Goal: Feedback & Contribution: Contribute content

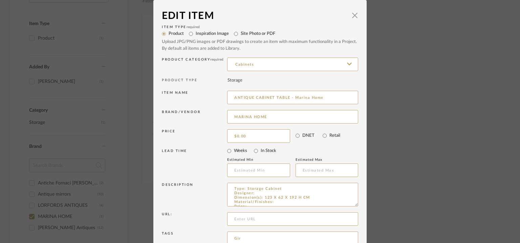
type input "ANTIQUE CABINET TABLE - Marina Home"
click at [196, 32] on label "Inspiration Image" at bounding box center [212, 33] width 33 height 7
click at [195, 32] on input "Inspiration Image" at bounding box center [190, 33] width 9 height 9
radio input "true"
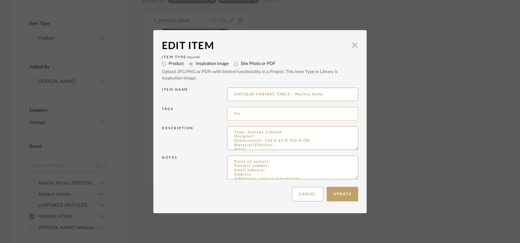
drag, startPoint x: 279, startPoint y: 110, endPoint x: 275, endPoint y: 111, distance: 3.4
click at [278, 110] on input "Gir" at bounding box center [292, 114] width 131 height 14
type input "Gir, cabinet,"
click at [341, 195] on button "Update" at bounding box center [342, 194] width 31 height 15
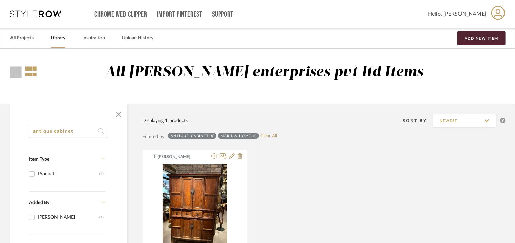
drag, startPoint x: 66, startPoint y: 129, endPoint x: 0, endPoint y: 119, distance: 67.2
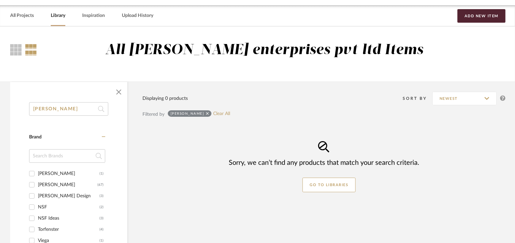
scroll to position [68, 0]
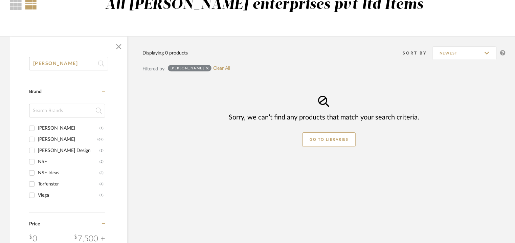
type input "[PERSON_NAME]"
click at [44, 149] on div "[PERSON_NAME] Design" at bounding box center [69, 150] width 62 height 11
click at [37, 149] on input "[PERSON_NAME] Design (3)" at bounding box center [31, 150] width 11 height 11
checkbox input "true"
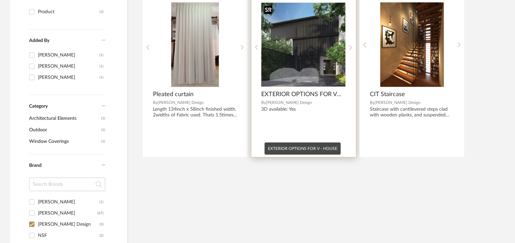
scroll to position [68, 0]
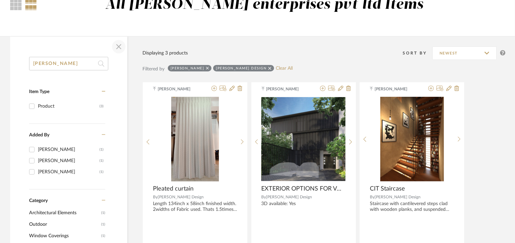
click at [117, 47] on span "button" at bounding box center [119, 47] width 16 height 16
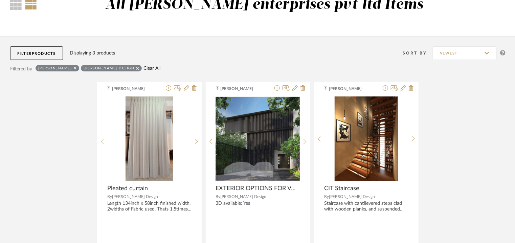
click at [144, 68] on link "Clear All" at bounding box center [152, 69] width 17 height 6
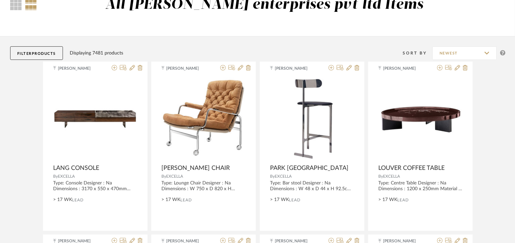
click at [48, 52] on span "Products" at bounding box center [44, 54] width 24 height 4
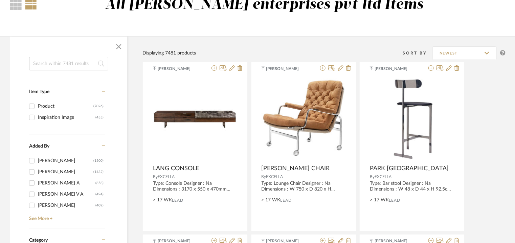
click at [50, 63] on input at bounding box center [68, 64] width 79 height 14
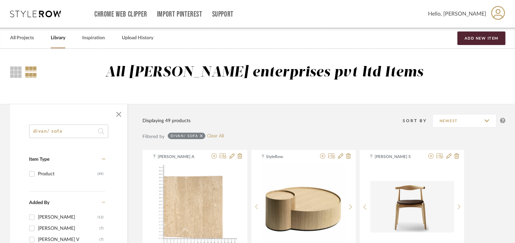
drag, startPoint x: 88, startPoint y: 132, endPoint x: 6, endPoint y: 127, distance: 82.1
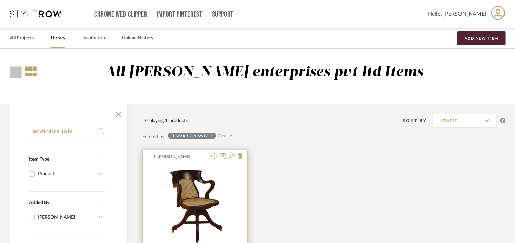
type input "edwardian swiv"
click at [231, 156] on icon at bounding box center [232, 155] width 5 height 5
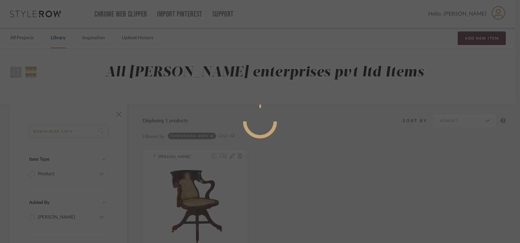
radio input "true"
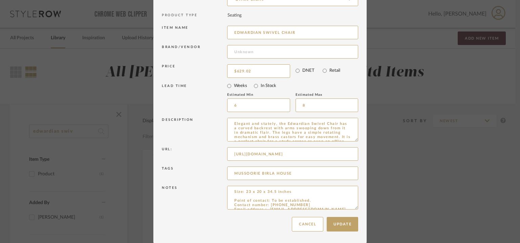
scroll to position [0, 80]
drag, startPoint x: 227, startPoint y: 153, endPoint x: 389, endPoint y: 153, distance: 161.9
click at [389, 153] on div "Edit Item × Item Type required Product Inspiration Image Site Photo or PDF Uplo…" at bounding box center [260, 121] width 520 height 243
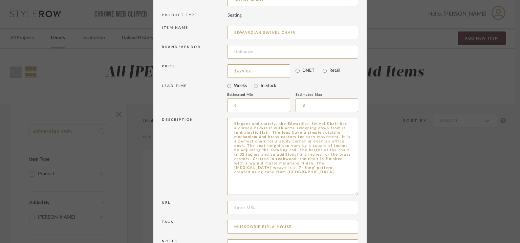
drag, startPoint x: 355, startPoint y: 140, endPoint x: 336, endPoint y: 260, distance: 122.0
click at [336, 243] on html "Chrome Web Clipper Import Pinterest Support All Projects Library Inspiration Up…" at bounding box center [260, 121] width 520 height 243
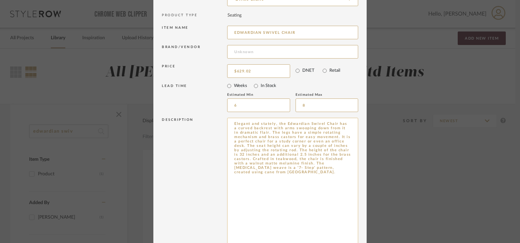
click at [267, 173] on textarea "Elegant and stately, the Edwardian Swivel Chair has a curved backrest with arms…" at bounding box center [292, 190] width 131 height 144
paste textarea "[URL][DOMAIN_NAME]"
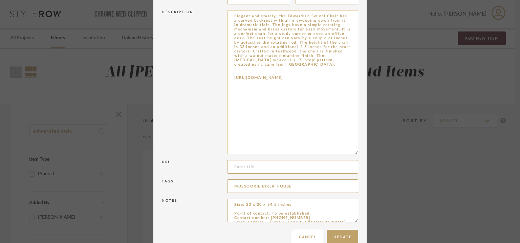
scroll to position [186, 0]
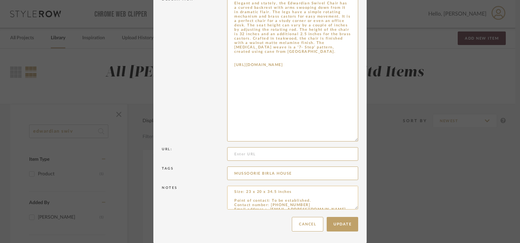
type textarea "Elegant and stately, the Edwardian Swivel Chair has a curved backrest with arms…"
click at [300, 191] on textarea "Size: 23 x 20 x 34.5 inches Point of contact: To be established. Contact number…" at bounding box center [292, 198] width 131 height 24
click at [264, 191] on textarea "Lead time : 6-8qeeks Size: 23 x 20 x 34.5 inches Point of contact: To be establ…" at bounding box center [292, 198] width 131 height 24
type textarea "Lead time : 6-8weeks Size: 23 x 20 x 34.5 inches Point of contact: To be establ…"
drag, startPoint x: 265, startPoint y: 14, endPoint x: 289, endPoint y: 102, distance: 91.1
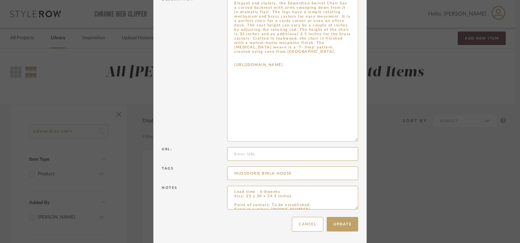
click at [284, 97] on textarea "Elegant and stately, the Edwardian Swivel Chair has a curved backrest with arms…" at bounding box center [292, 69] width 131 height 144
click at [309, 173] on input "MUSSOORIE BIRLA HOUSE" at bounding box center [292, 174] width 131 height 14
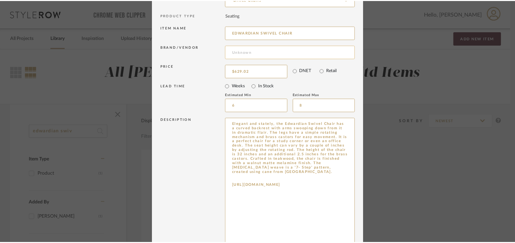
scroll to position [0, 0]
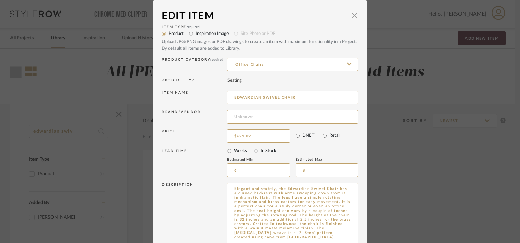
type input "MUSSOORIE BIRLA HOUSE, swivel armchair,"
click at [209, 35] on label "Inspiration Image" at bounding box center [212, 33] width 33 height 7
click at [196, 35] on input "Inspiration Image" at bounding box center [190, 33] width 9 height 9
radio input "true"
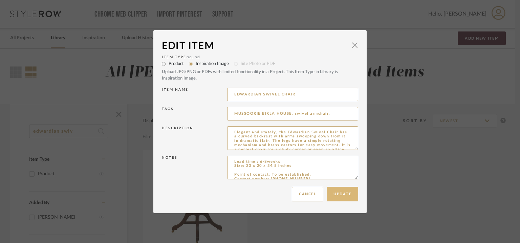
click at [338, 195] on button "Update" at bounding box center [342, 194] width 31 height 15
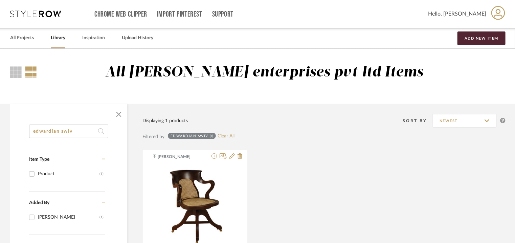
drag, startPoint x: 83, startPoint y: 133, endPoint x: 0, endPoint y: 116, distance: 84.7
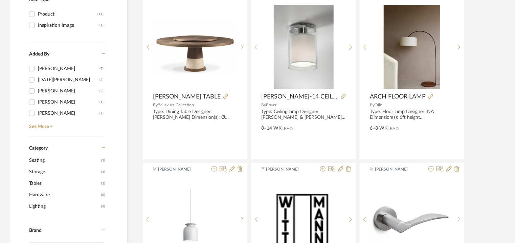
scroll to position [305, 0]
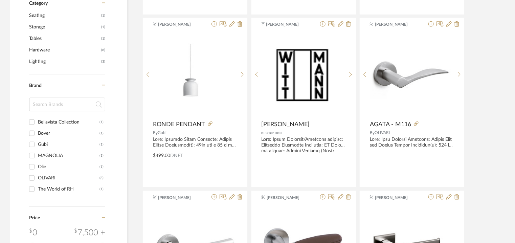
type input "[PERSON_NAME]"
click at [62, 154] on div "MAGNOLIA" at bounding box center [69, 155] width 62 height 11
click at [37, 154] on input "MAGNOLIA (1)" at bounding box center [31, 155] width 11 height 11
checkbox input "true"
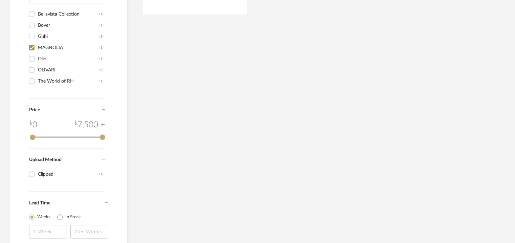
scroll to position [242, 0]
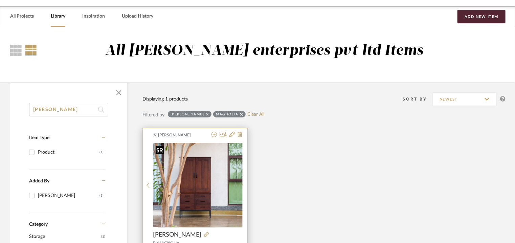
scroll to position [5, 0]
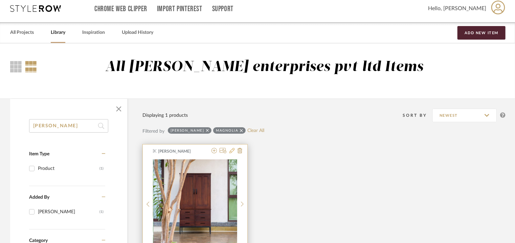
click at [231, 151] on icon at bounding box center [232, 150] width 5 height 5
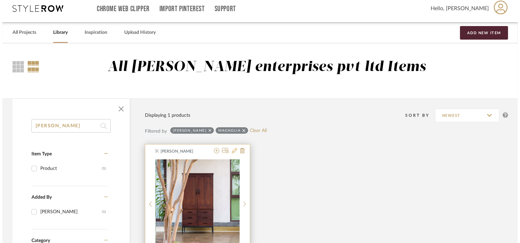
scroll to position [0, 0]
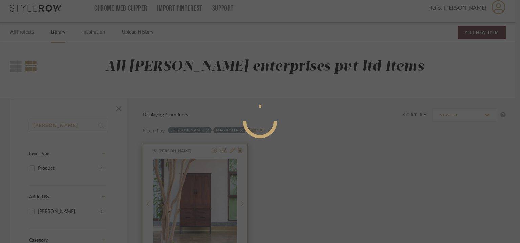
radio input "true"
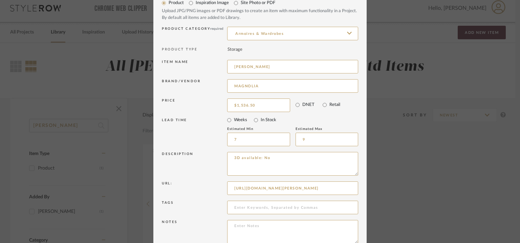
scroll to position [65, 0]
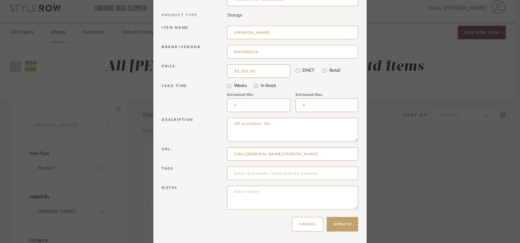
drag, startPoint x: 349, startPoint y: 152, endPoint x: 191, endPoint y: 149, distance: 158.8
click at [191, 149] on div "Url: [URL][DOMAIN_NAME][PERSON_NAME]" at bounding box center [260, 155] width 196 height 19
click at [278, 125] on textarea "3D available: No" at bounding box center [292, 130] width 131 height 24
paste textarea "[URL][DOMAIN_NAME][PERSON_NAME]"
type textarea "3D available: No [URL][DOMAIN_NAME][PERSON_NAME]"
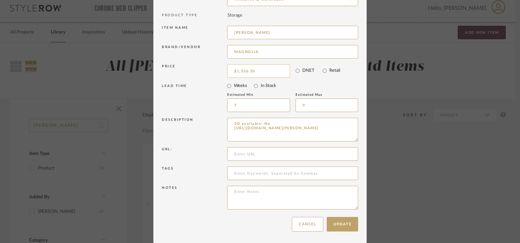
type input "1536.50"
click at [323, 138] on textarea "3D available: No [URL][DOMAIN_NAME][PERSON_NAME]" at bounding box center [292, 130] width 131 height 24
click at [278, 133] on textarea "3D available: No [URL][DOMAIN_NAME][PERSON_NAME]" at bounding box center [292, 130] width 131 height 24
paste textarea "1536.50"
type textarea "3D available: No [URL][DOMAIN_NAME][PERSON_NAME]"
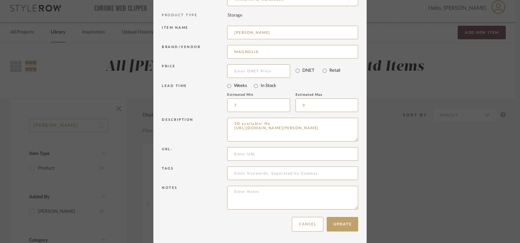
click at [412, 165] on div "Edit Item × Item Type required Product Inspiration Image Site Photo or PDF Uplo…" at bounding box center [260, 121] width 520 height 243
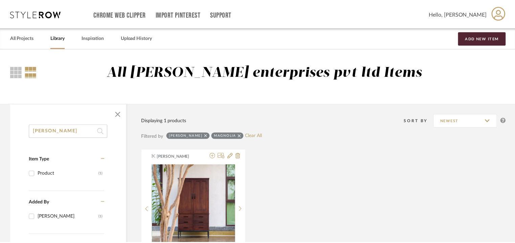
scroll to position [5, 0]
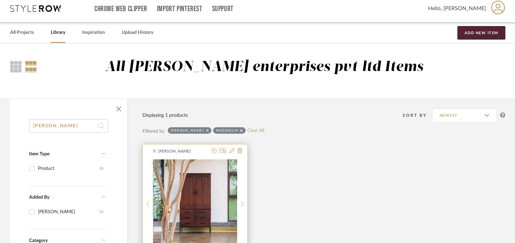
click at [231, 150] on icon at bounding box center [232, 150] width 5 height 5
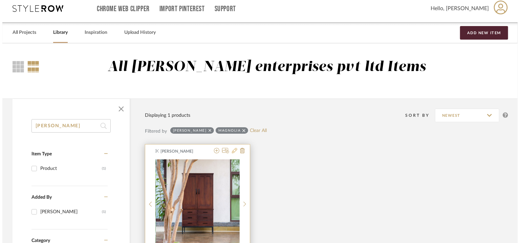
scroll to position [0, 0]
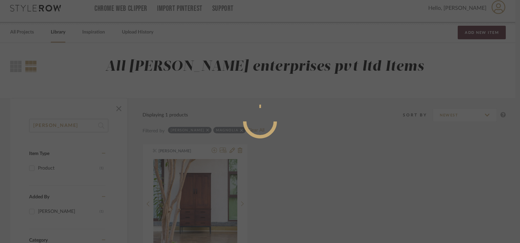
radio input "true"
drag, startPoint x: 236, startPoint y: 138, endPoint x: 236, endPoint y: 130, distance: 8.1
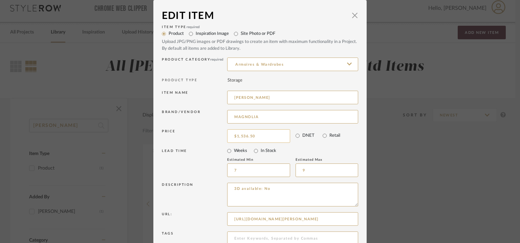
type input "1536.50"
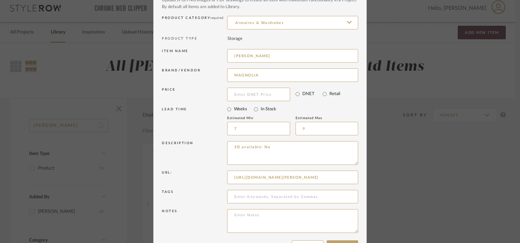
scroll to position [65, 0]
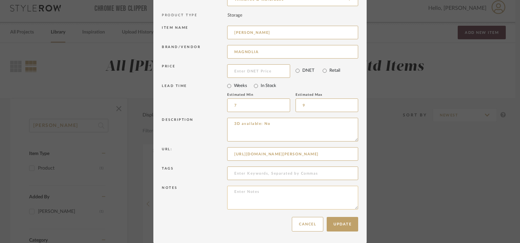
click at [236, 192] on textarea at bounding box center [292, 198] width 131 height 24
paste textarea "1536.50"
click at [231, 191] on textarea "1536.50" at bounding box center [292, 198] width 131 height 24
click at [238, 194] on textarea "$" at bounding box center [292, 198] width 131 height 24
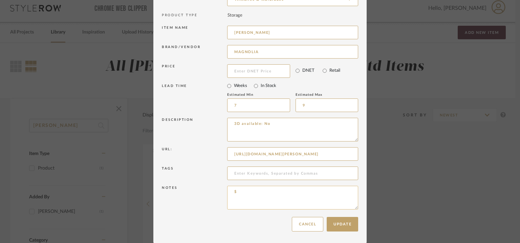
paste textarea "1536.50"
type textarea "$1536.50"
drag, startPoint x: 228, startPoint y: 152, endPoint x: 511, endPoint y: 162, distance: 283.9
click at [511, 162] on div "Edit Item × Item Type required Product Inspiration Image Site Photo or PDF Uplo…" at bounding box center [260, 121] width 520 height 243
click at [286, 124] on textarea "3D available: No" at bounding box center [292, 130] width 131 height 24
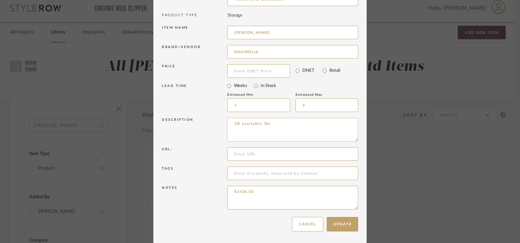
paste textarea "[URL][DOMAIN_NAME][PERSON_NAME]"
click at [284, 133] on textarea "3D available: No [URL][DOMAIN_NAME][PERSON_NAME] time : 7-8weeks" at bounding box center [292, 130] width 131 height 24
type textarea "3D available: No [URL][DOMAIN_NAME][PERSON_NAME] time : 7-9weeks"
click at [325, 34] on input "[PERSON_NAME]" at bounding box center [292, 33] width 131 height 14
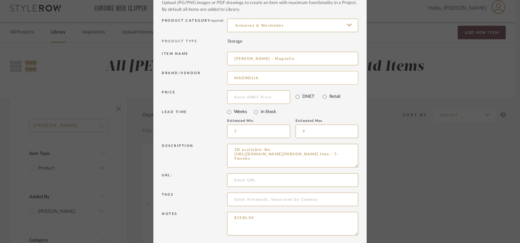
scroll to position [31, 0]
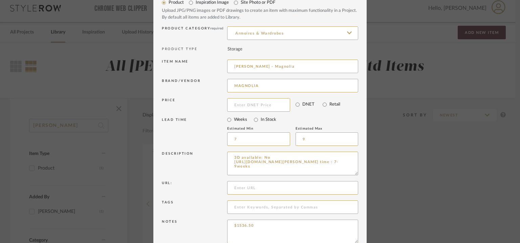
type input "[PERSON_NAME] - Magnolia"
click at [196, 4] on label "Inspiration Image" at bounding box center [212, 2] width 33 height 7
click at [196, 4] on input "Inspiration Image" at bounding box center [190, 2] width 9 height 9
radio input "true"
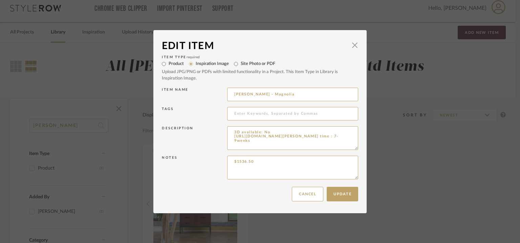
scroll to position [0, 0]
click at [356, 197] on dialog-content "Edit Item × Item Type required Product Inspiration Image Site Photo or PDF Uplo…" at bounding box center [259, 121] width 213 height 183
click at [333, 195] on button "Update" at bounding box center [342, 194] width 31 height 15
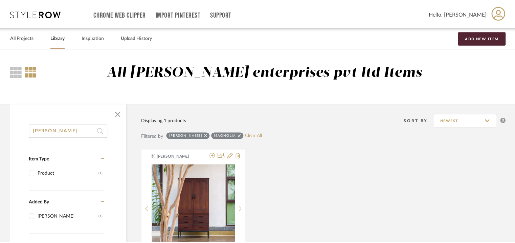
scroll to position [5, 0]
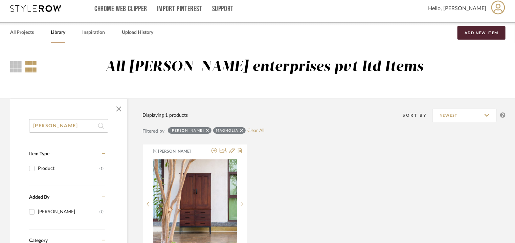
drag, startPoint x: 61, startPoint y: 126, endPoint x: 57, endPoint y: 121, distance: 7.2
click at [56, 126] on input "[PERSON_NAME]" at bounding box center [68, 126] width 79 height 14
drag, startPoint x: 58, startPoint y: 128, endPoint x: 0, endPoint y: 128, distance: 58.2
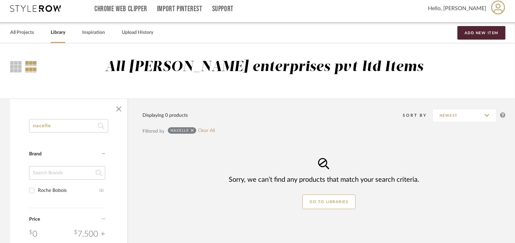
type input "nacelle"
click at [64, 190] on div "Roche Bobois" at bounding box center [69, 190] width 62 height 11
click at [37, 190] on input "Roche Bobois (1)" at bounding box center [31, 190] width 11 height 11
checkbox input "true"
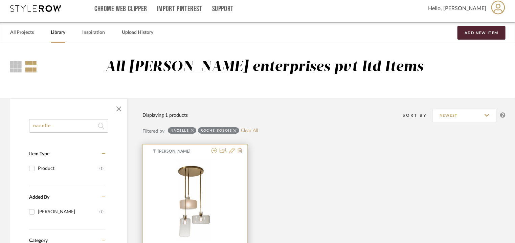
click at [233, 150] on icon at bounding box center [232, 150] width 5 height 5
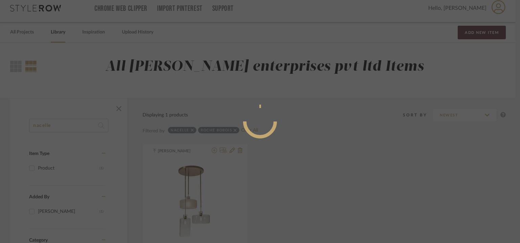
radio input "true"
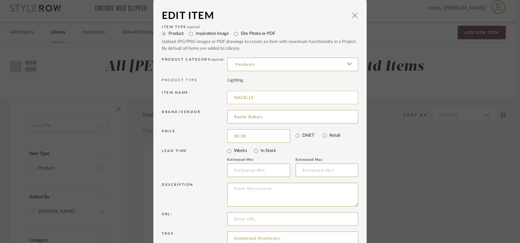
click at [281, 96] on input "NACELLE" at bounding box center [292, 98] width 131 height 14
type input "NACELLE - Roche Bobois"
click at [202, 31] on label "Inspiration Image" at bounding box center [212, 33] width 33 height 7
click at [196, 31] on input "Inspiration Image" at bounding box center [190, 33] width 9 height 9
radio input "true"
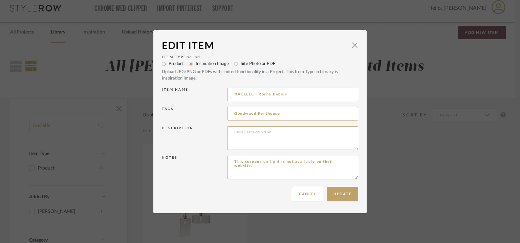
drag, startPoint x: 268, startPoint y: 41, endPoint x: 312, endPoint y: 64, distance: 48.9
click at [312, 64] on mat-dialog-content "Edit Item × Item Type required Product Inspiration Image Site Photo or PDF Uplo…" at bounding box center [260, 122] width 196 height 166
click at [289, 110] on input "Goodwood Penthouse" at bounding box center [292, 114] width 131 height 14
type input "Goodwood Penthouse, suspension light,"
click at [349, 195] on button "Update" at bounding box center [342, 194] width 31 height 15
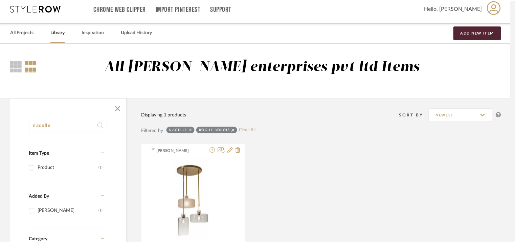
scroll to position [5, 0]
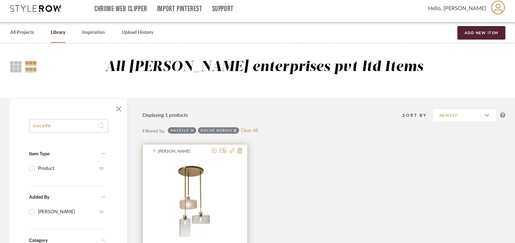
click at [232, 150] on icon at bounding box center [232, 150] width 5 height 5
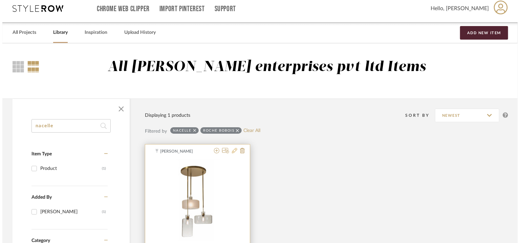
scroll to position [0, 0]
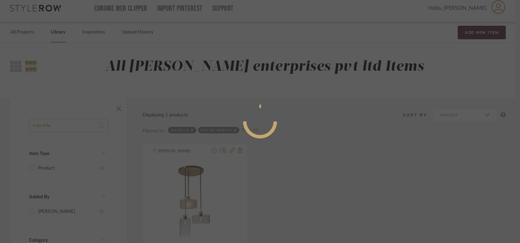
radio input "true"
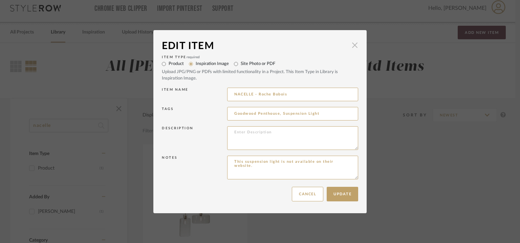
click at [349, 48] on span "button" at bounding box center [355, 46] width 14 height 14
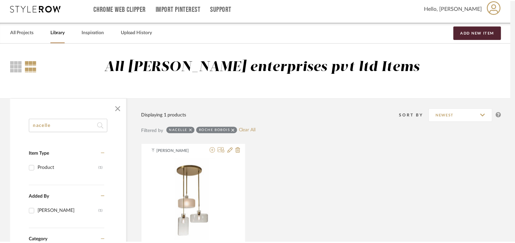
scroll to position [5, 0]
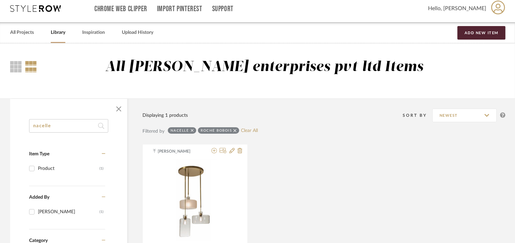
drag, startPoint x: 58, startPoint y: 126, endPoint x: 0, endPoint y: 103, distance: 62.8
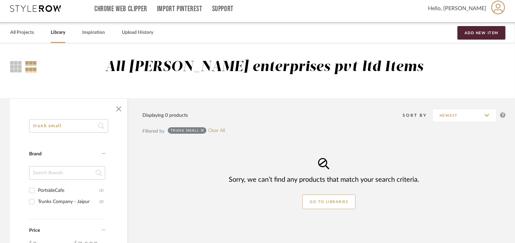
type input "trunk small"
click at [34, 200] on input "Trunks Company - Jaipur (2)" at bounding box center [31, 201] width 11 height 11
checkbox input "true"
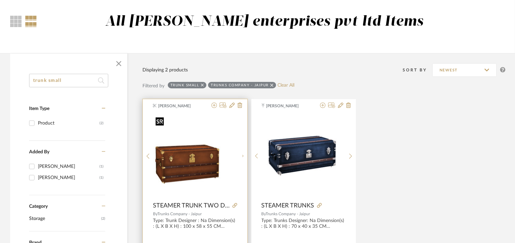
scroll to position [107, 0]
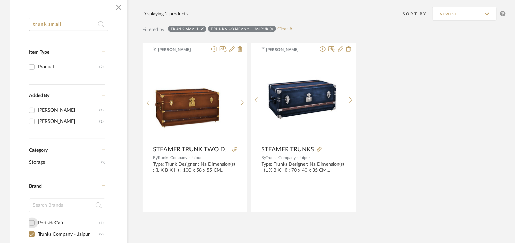
click at [32, 223] on input "PortsideCafe (1)" at bounding box center [31, 223] width 11 height 11
checkbox input "true"
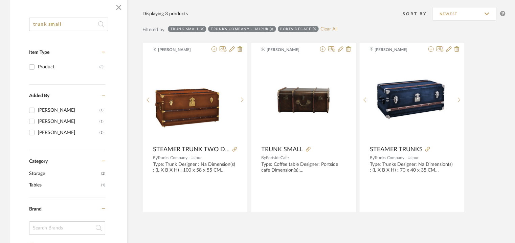
click at [34, 235] on div at bounding box center [67, 230] width 76 height 19
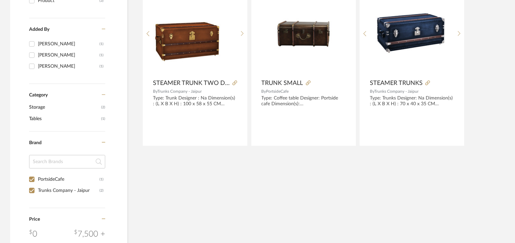
scroll to position [175, 0]
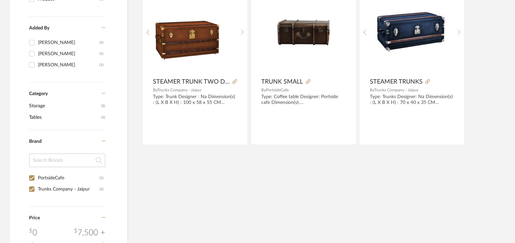
click at [32, 189] on input "Trunks Company - Jaipur (2)" at bounding box center [31, 189] width 11 height 11
checkbox input "false"
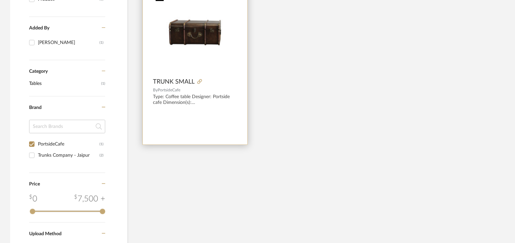
click at [216, 27] on div at bounding box center [195, 32] width 84 height 85
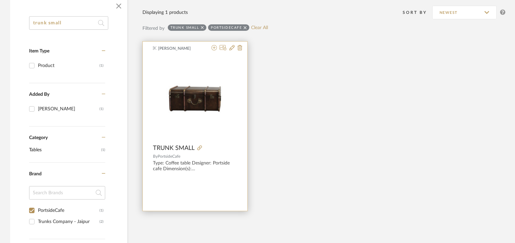
scroll to position [39, 0]
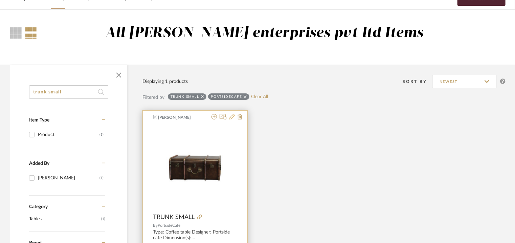
click at [231, 117] on icon at bounding box center [232, 116] width 5 height 5
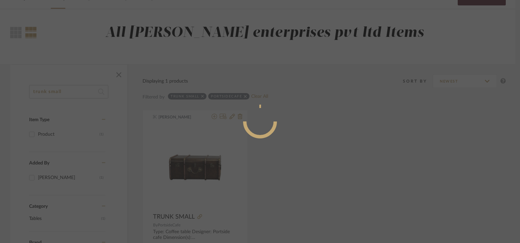
radio input "true"
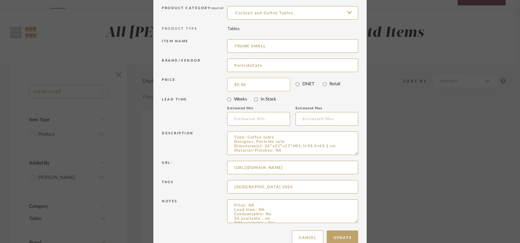
scroll to position [65, 0]
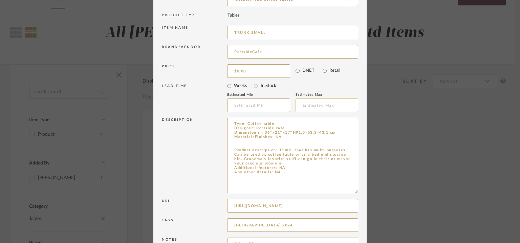
drag, startPoint x: 354, startPoint y: 139, endPoint x: 329, endPoint y: 98, distance: 47.7
click at [337, 132] on textarea "Type: Coffee table Designer: Portside cafe Dimension(s): 36″x21″x17″H91.5×53.3×…" at bounding box center [292, 156] width 131 height 76
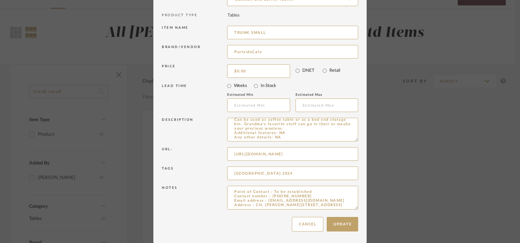
drag, startPoint x: 300, startPoint y: 225, endPoint x: 288, endPoint y: 222, distance: 12.5
click at [300, 225] on button "Cancel" at bounding box center [307, 224] width 31 height 15
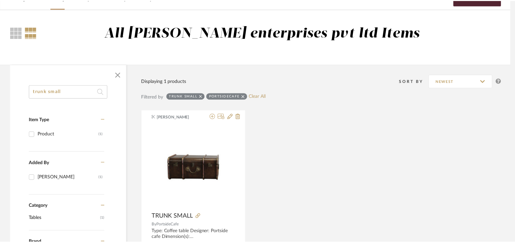
scroll to position [39, 0]
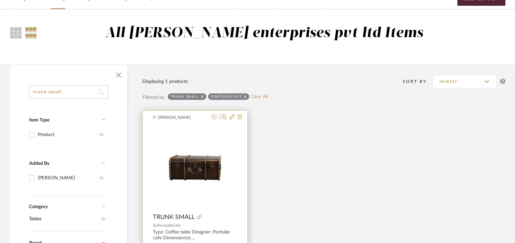
click at [240, 117] on icon at bounding box center [240, 116] width 5 height 5
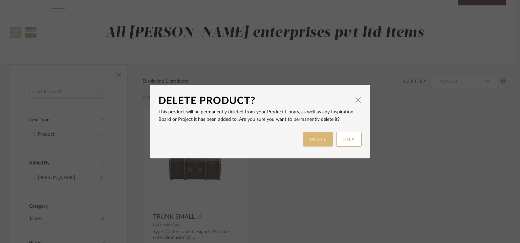
click at [303, 143] on button "DELETE" at bounding box center [318, 139] width 30 height 15
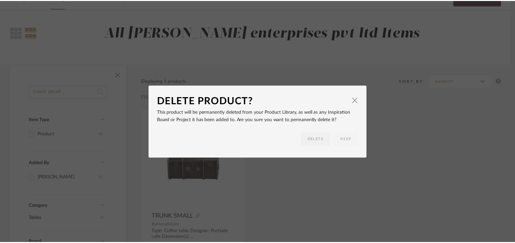
scroll to position [39, 0]
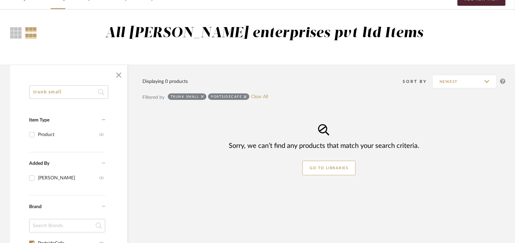
drag, startPoint x: 80, startPoint y: 90, endPoint x: 0, endPoint y: 77, distance: 80.6
click at [0, 78] on div "trunk small Item Type Product (1) Added By [PERSON_NAME] (1) Category Brand Por…" at bounding box center [257, 247] width 515 height 365
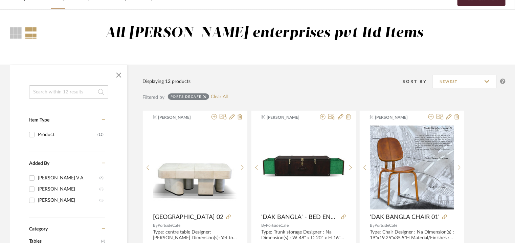
drag, startPoint x: 70, startPoint y: 94, endPoint x: 66, endPoint y: 87, distance: 8.3
click at [69, 91] on input at bounding box center [68, 92] width 79 height 14
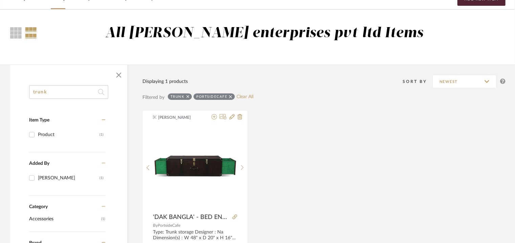
drag, startPoint x: 59, startPoint y: 90, endPoint x: 0, endPoint y: 79, distance: 59.6
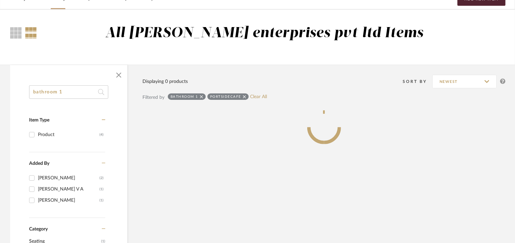
type input "bathroom 1"
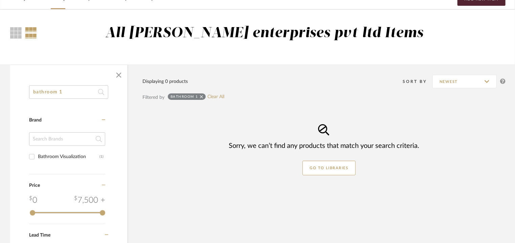
click at [56, 158] on div "Bathroom Visualization" at bounding box center [69, 156] width 62 height 11
click at [37, 158] on input "Bathroom Visualization (1)" at bounding box center [31, 156] width 11 height 11
checkbox input "true"
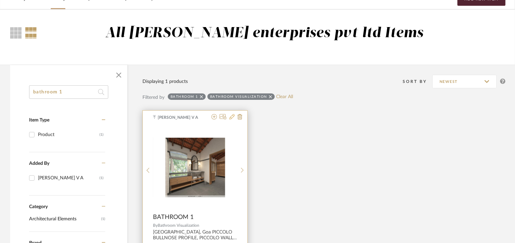
click at [233, 115] on icon at bounding box center [232, 116] width 5 height 5
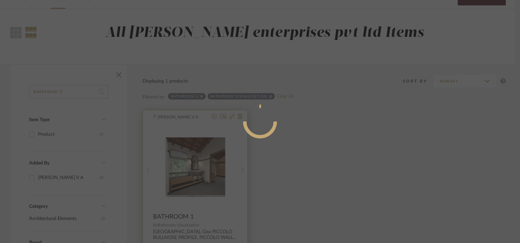
radio input "true"
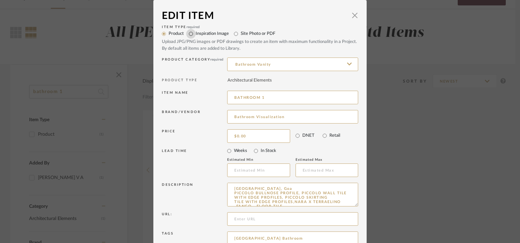
click at [189, 33] on input "Inspiration Image" at bounding box center [190, 33] width 9 height 9
radio input "true"
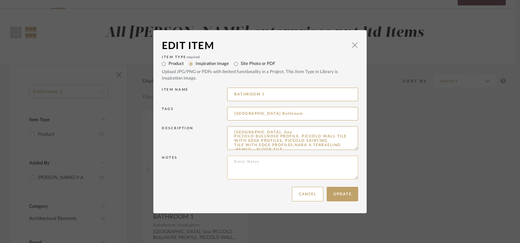
click at [250, 165] on textarea at bounding box center [292, 168] width 131 height 24
type textarea "Bathroom visualisation"
click at [347, 194] on button "Update" at bounding box center [342, 194] width 31 height 15
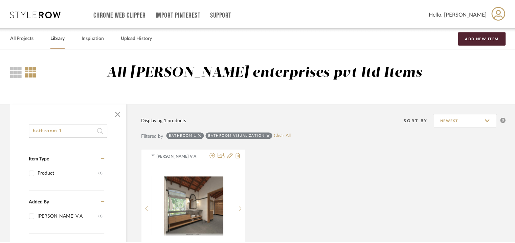
scroll to position [39, 0]
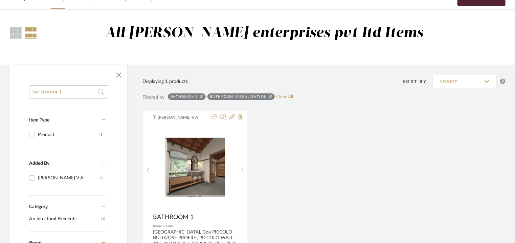
drag, startPoint x: 71, startPoint y: 87, endPoint x: 0, endPoint y: 77, distance: 71.8
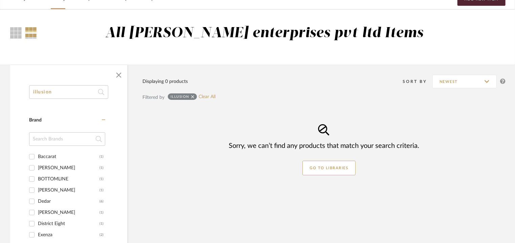
type input "illusion"
click at [56, 179] on div "BOTTOMLINE" at bounding box center [69, 179] width 62 height 11
click at [37, 179] on input "BOTTOMLINE (1)" at bounding box center [31, 179] width 11 height 11
checkbox input "true"
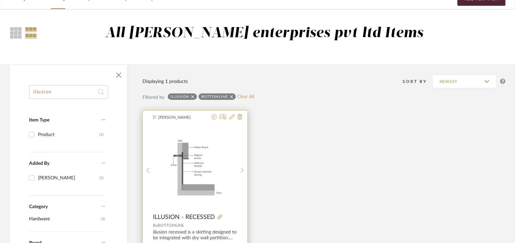
click at [234, 117] on icon at bounding box center [232, 116] width 5 height 5
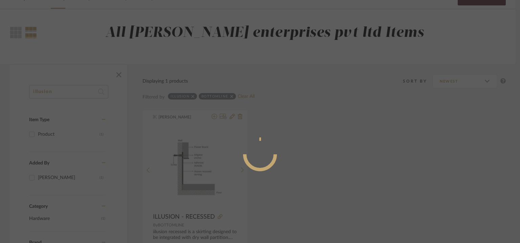
radio input "true"
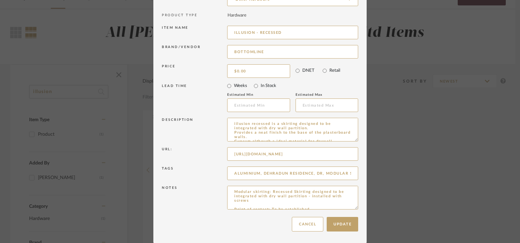
scroll to position [0, 8]
drag, startPoint x: 226, startPoint y: 151, endPoint x: 410, endPoint y: 160, distance: 184.8
click at [460, 160] on div "Edit Item × Item Type required Product Inspiration Image Site Photo or PDF Uplo…" at bounding box center [260, 121] width 520 height 243
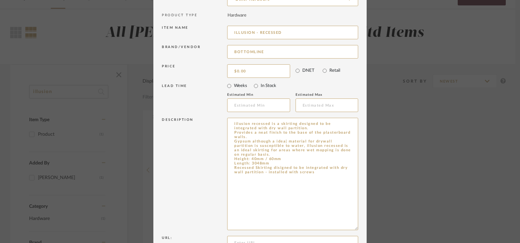
drag, startPoint x: 354, startPoint y: 140, endPoint x: 355, endPoint y: 262, distance: 122.6
click at [355, 204] on html "Chrome Web Clipper Import Pinterest Support All Projects Library Inspiration Up…" at bounding box center [260, 81] width 520 height 243
click at [337, 173] on textarea "iilusion recessed is a skirting designed to be integrated with dry wall partiti…" at bounding box center [292, 191] width 131 height 146
paste textarea "[URL][DOMAIN_NAME]"
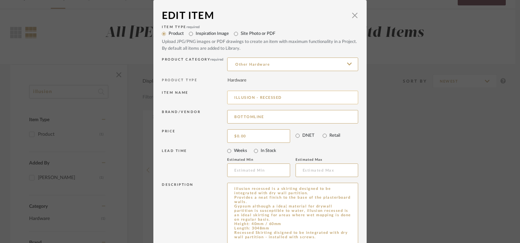
type textarea "iilusion recessed is a skirting designed to be integrated with dry wall partiti…"
click at [300, 96] on input "ILLUSION - RECESSED" at bounding box center [292, 98] width 131 height 14
type input "ILLUSION - RECESSED - Bottomline"
click at [207, 35] on label "Inspiration Image" at bounding box center [212, 33] width 33 height 7
click at [196, 35] on input "Inspiration Image" at bounding box center [190, 33] width 9 height 9
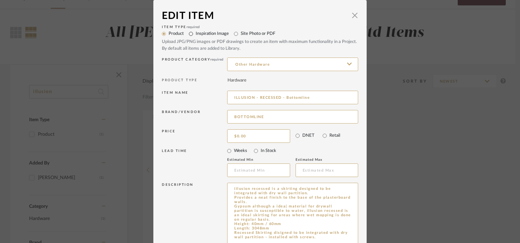
radio input "true"
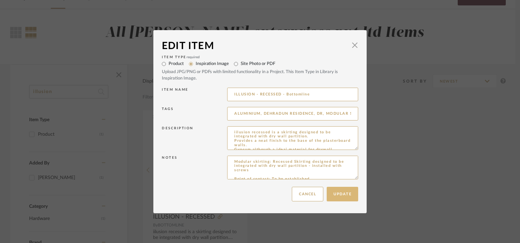
click at [342, 193] on button "Update" at bounding box center [342, 194] width 31 height 15
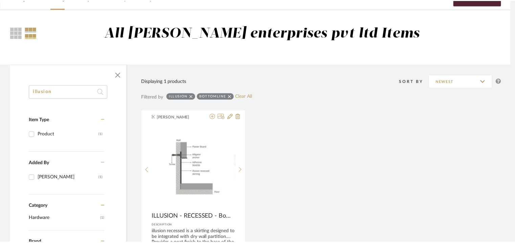
scroll to position [39, 0]
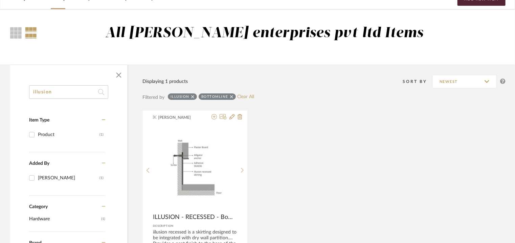
drag, startPoint x: 65, startPoint y: 92, endPoint x: 0, endPoint y: 69, distance: 69.0
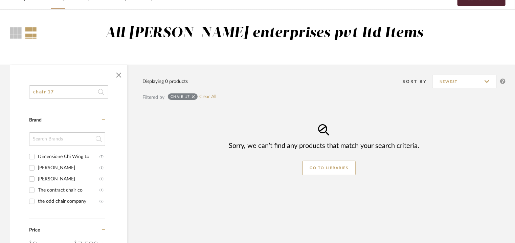
type input "chair 17"
